Goal: Find specific page/section: Find specific page/section

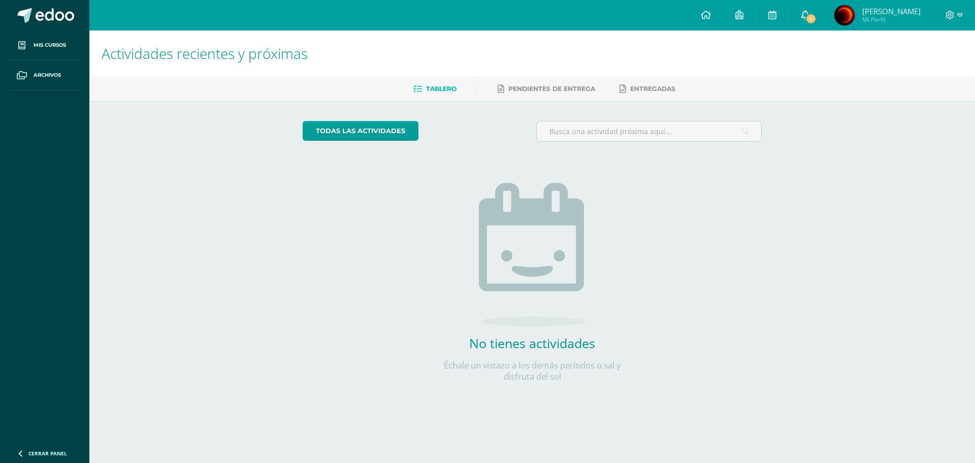
click at [804, 16] on icon at bounding box center [806, 14] width 8 height 9
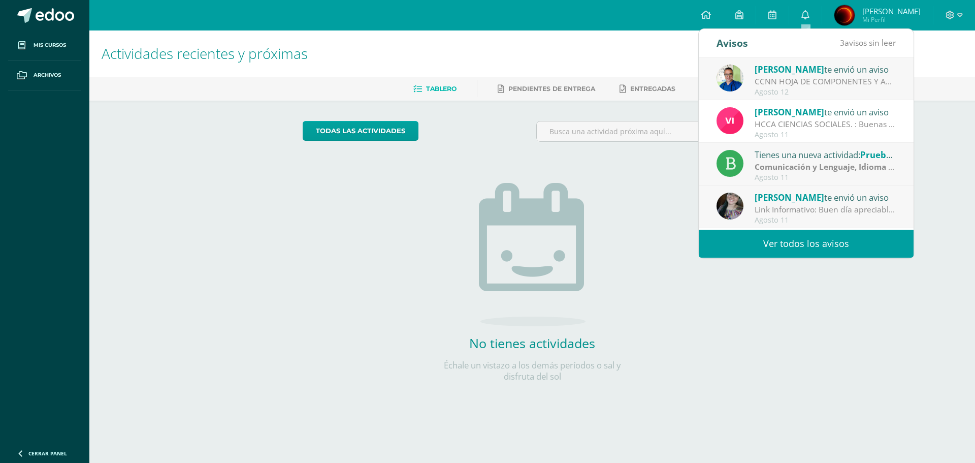
scroll to position [51, 0]
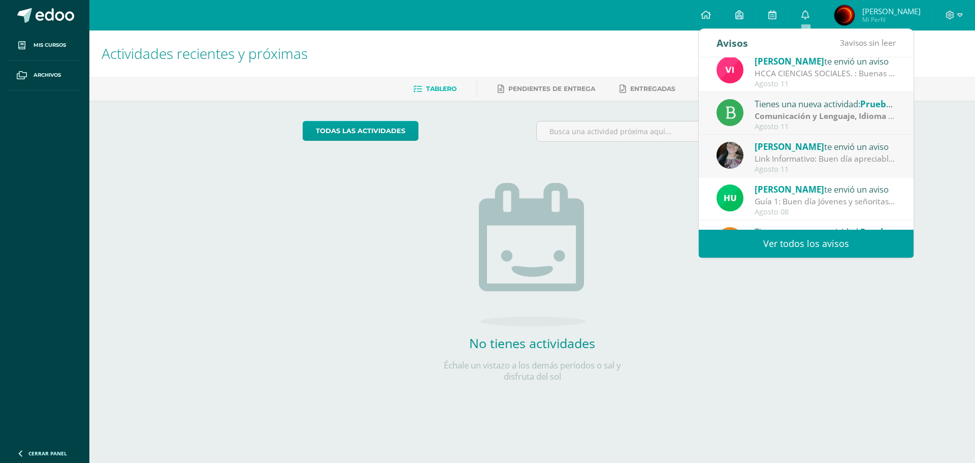
click at [829, 249] on link "Ver todos los avisos" at bounding box center [806, 244] width 215 height 28
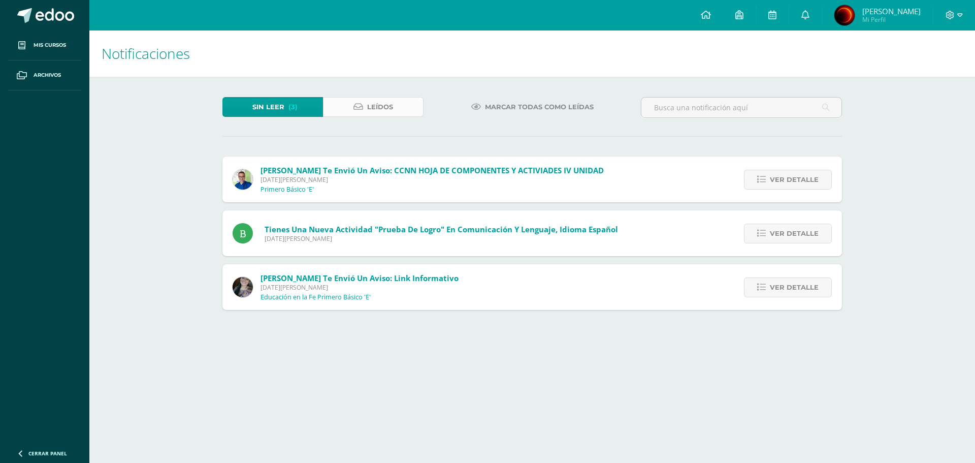
click at [375, 104] on span "Leídos" at bounding box center [380, 107] width 26 height 19
click at [379, 102] on span "Leídos" at bounding box center [380, 107] width 26 height 19
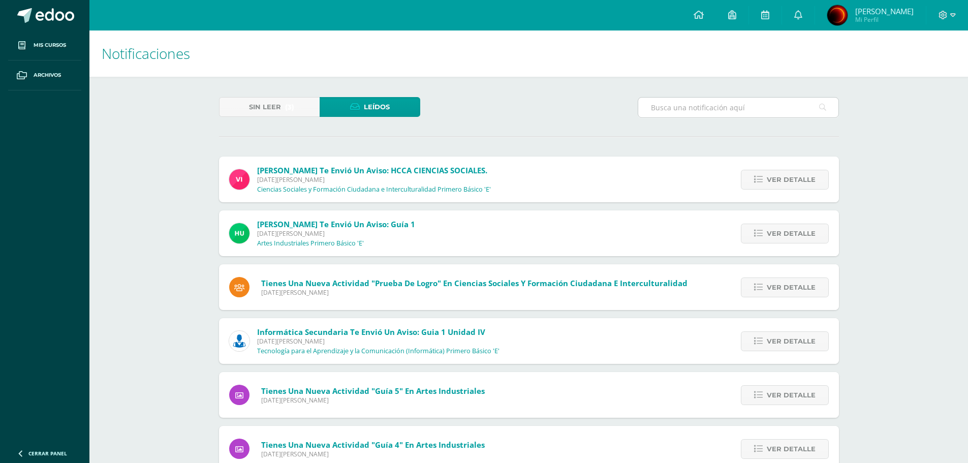
click at [683, 109] on input "text" at bounding box center [738, 108] width 200 height 20
type input "rija"
type input "m"
type input "n"
type input "rija"
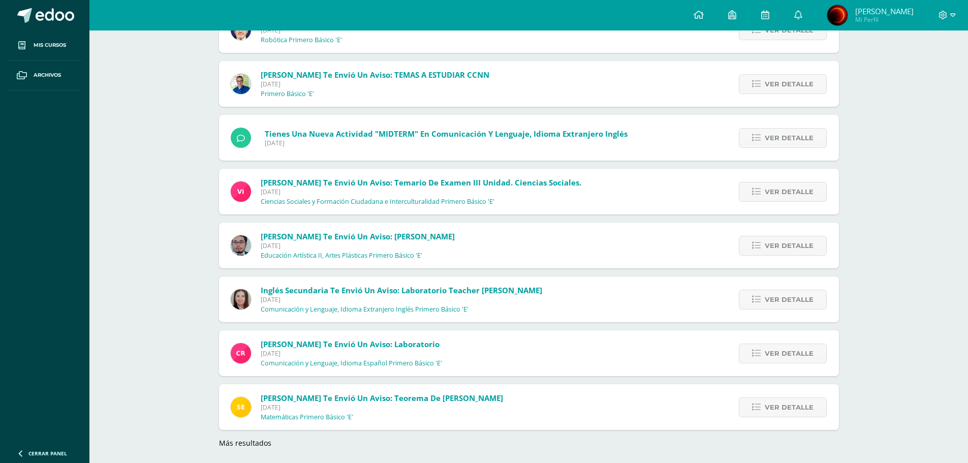
scroll to position [1339, 0]
